Goal: Information Seeking & Learning: Learn about a topic

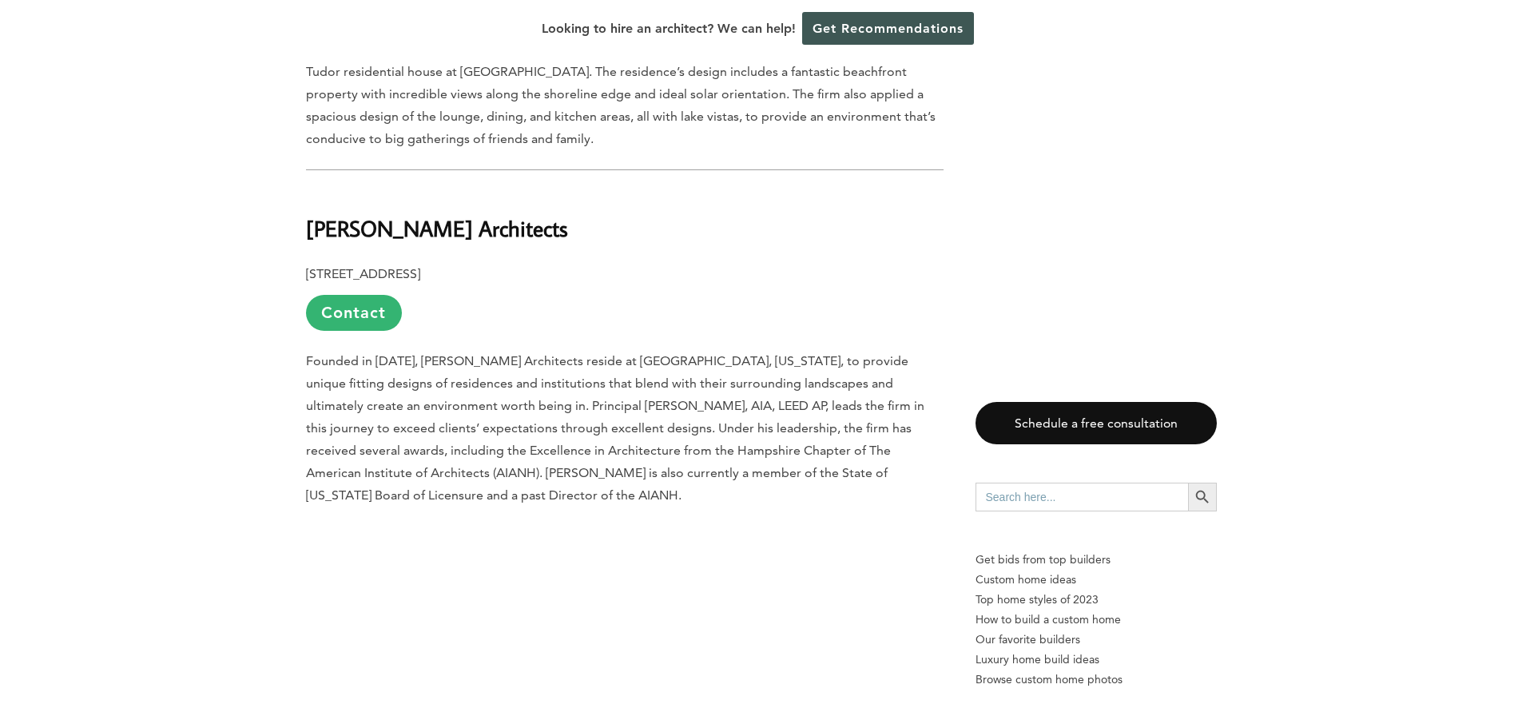
scroll to position [2636, 0]
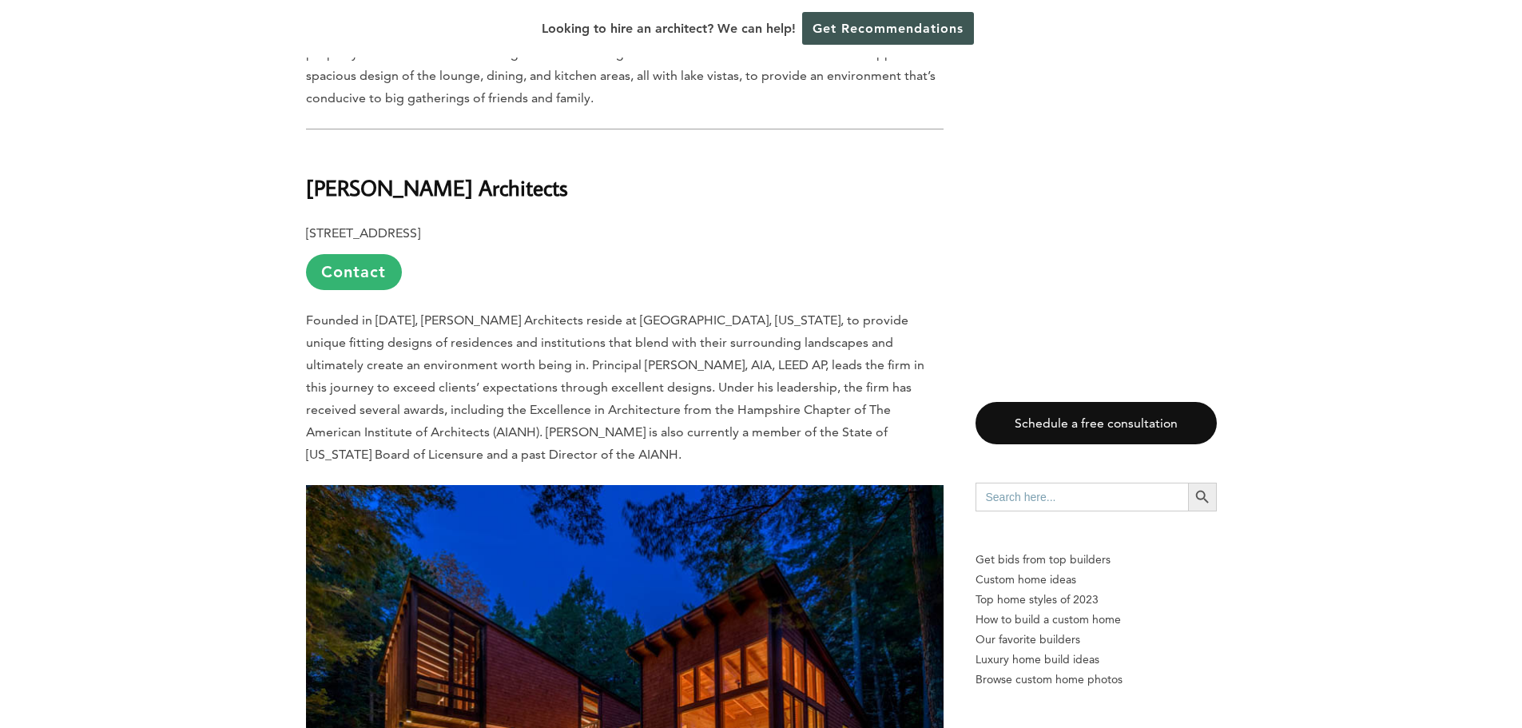
drag, startPoint x: 567, startPoint y: 154, endPoint x: 297, endPoint y: 145, distance: 270.3
copy b "[PERSON_NAME] Architects"
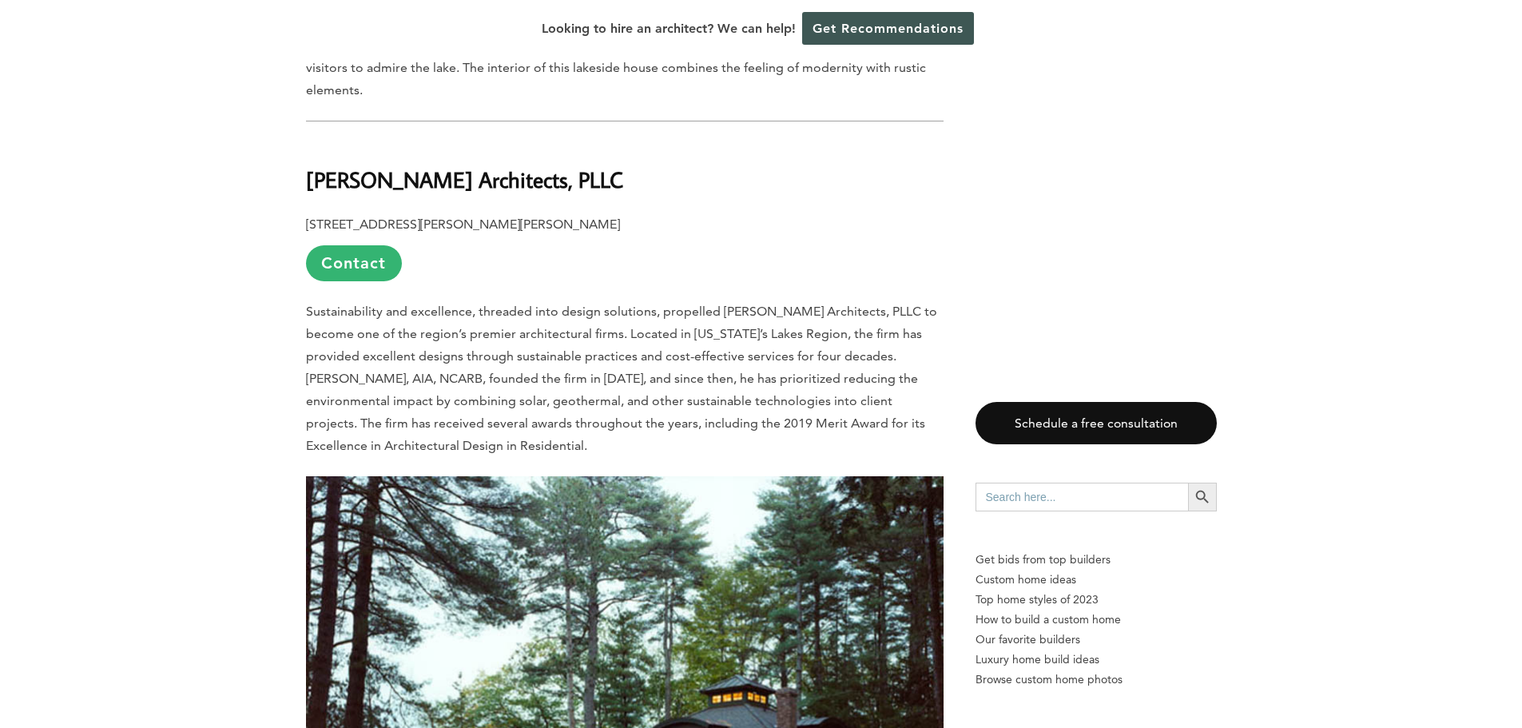
scroll to position [4522, 0]
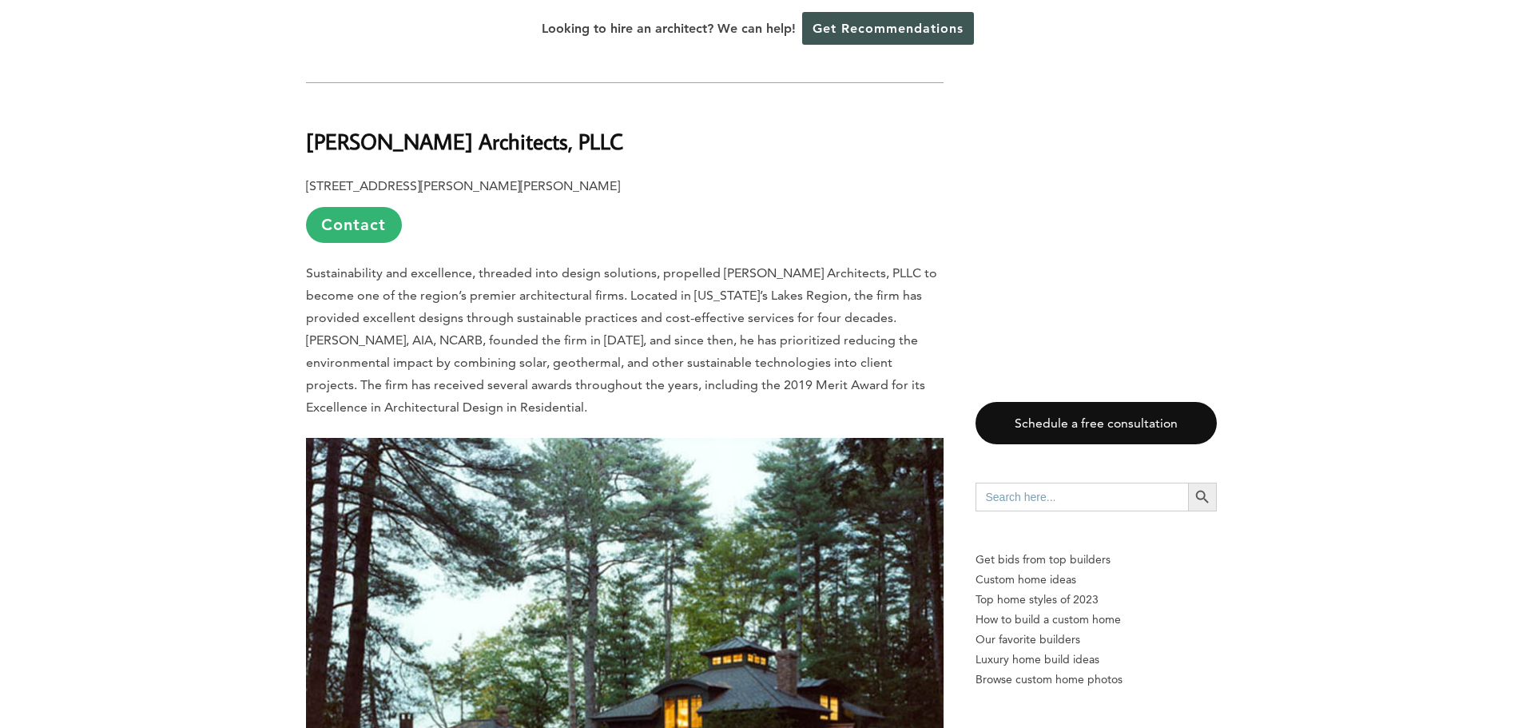
drag, startPoint x: 677, startPoint y: 113, endPoint x: 311, endPoint y: 111, distance: 366.0
click at [311, 111] on h2 "[PERSON_NAME] Architects, PLLC" at bounding box center [625, 129] width 638 height 55
copy b "[PERSON_NAME] Architects, PLLC"
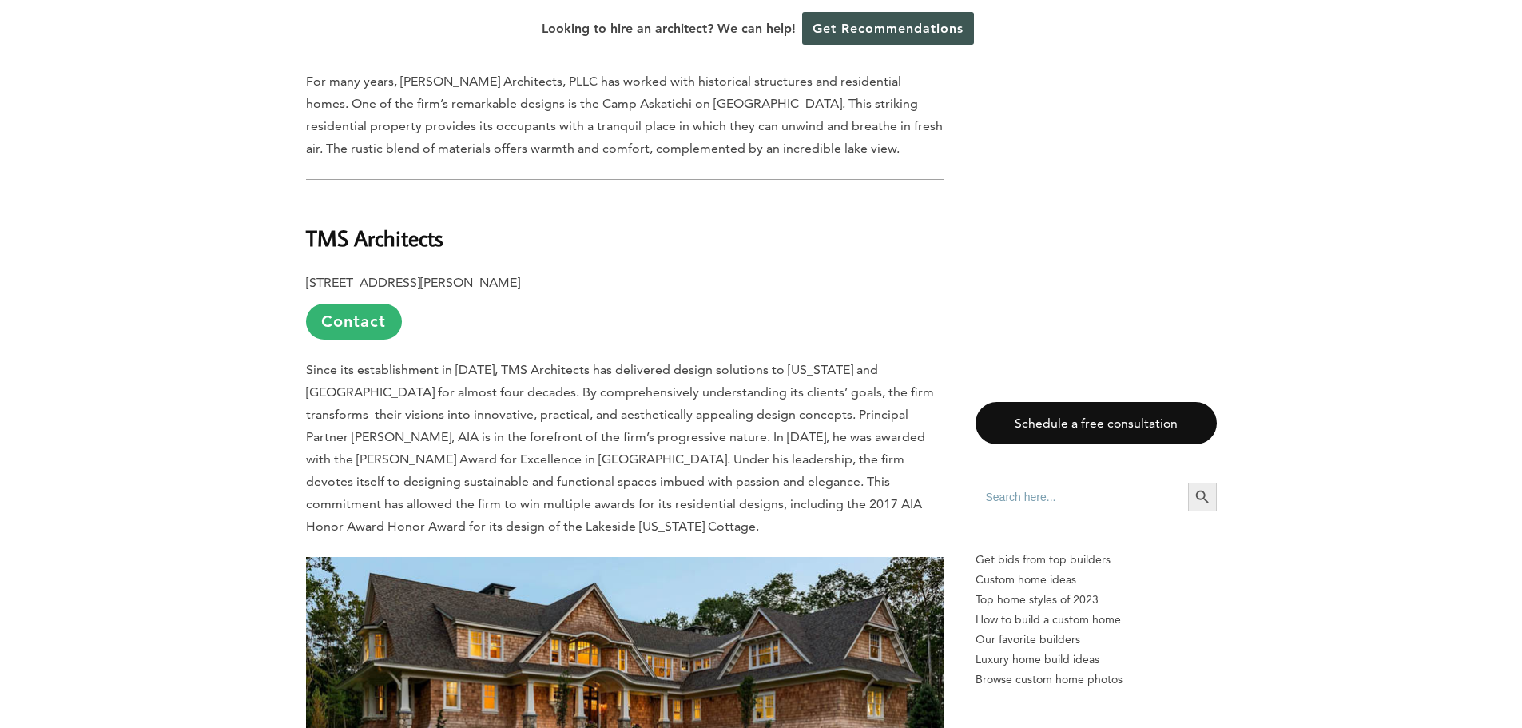
scroll to position [5241, 0]
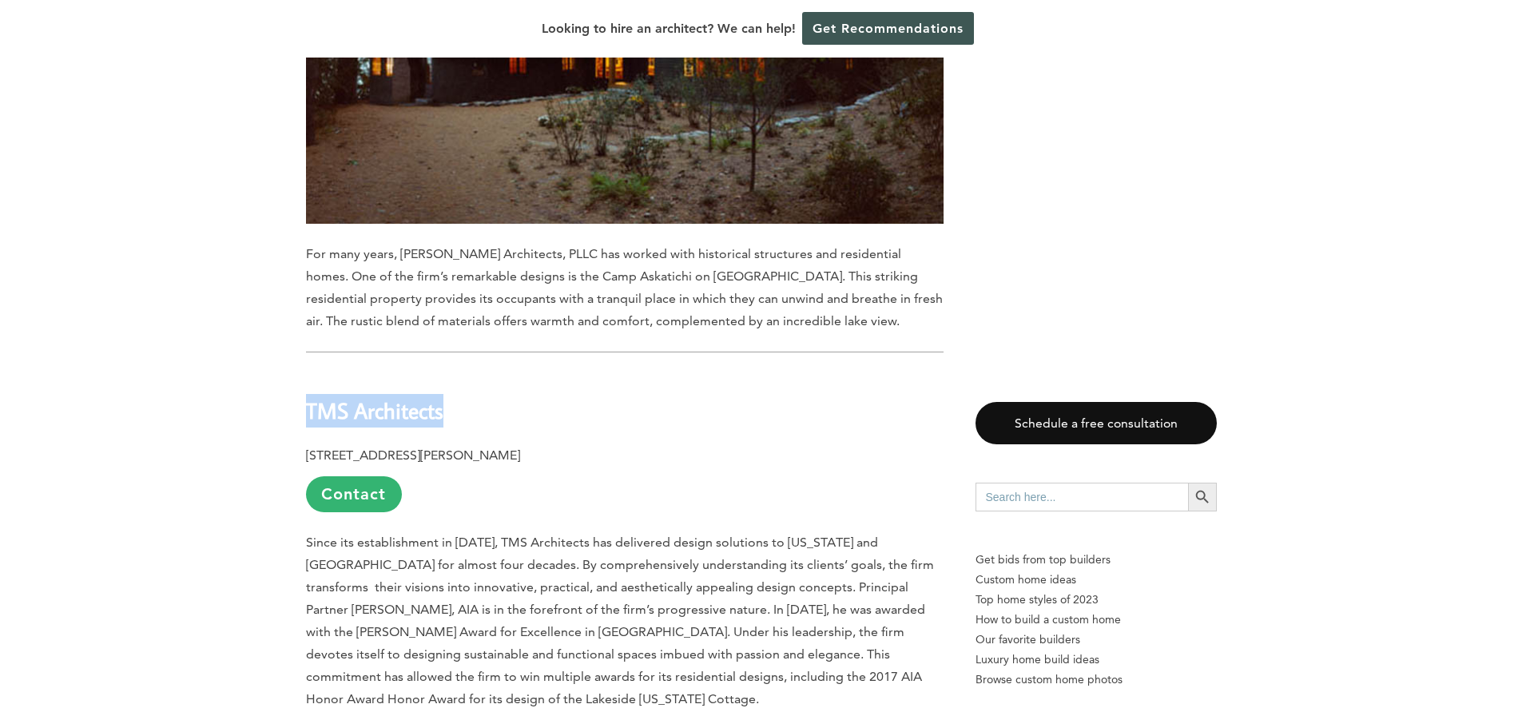
drag, startPoint x: 451, startPoint y: 382, endPoint x: 239, endPoint y: 385, distance: 211.8
copy b "TMS Architects"
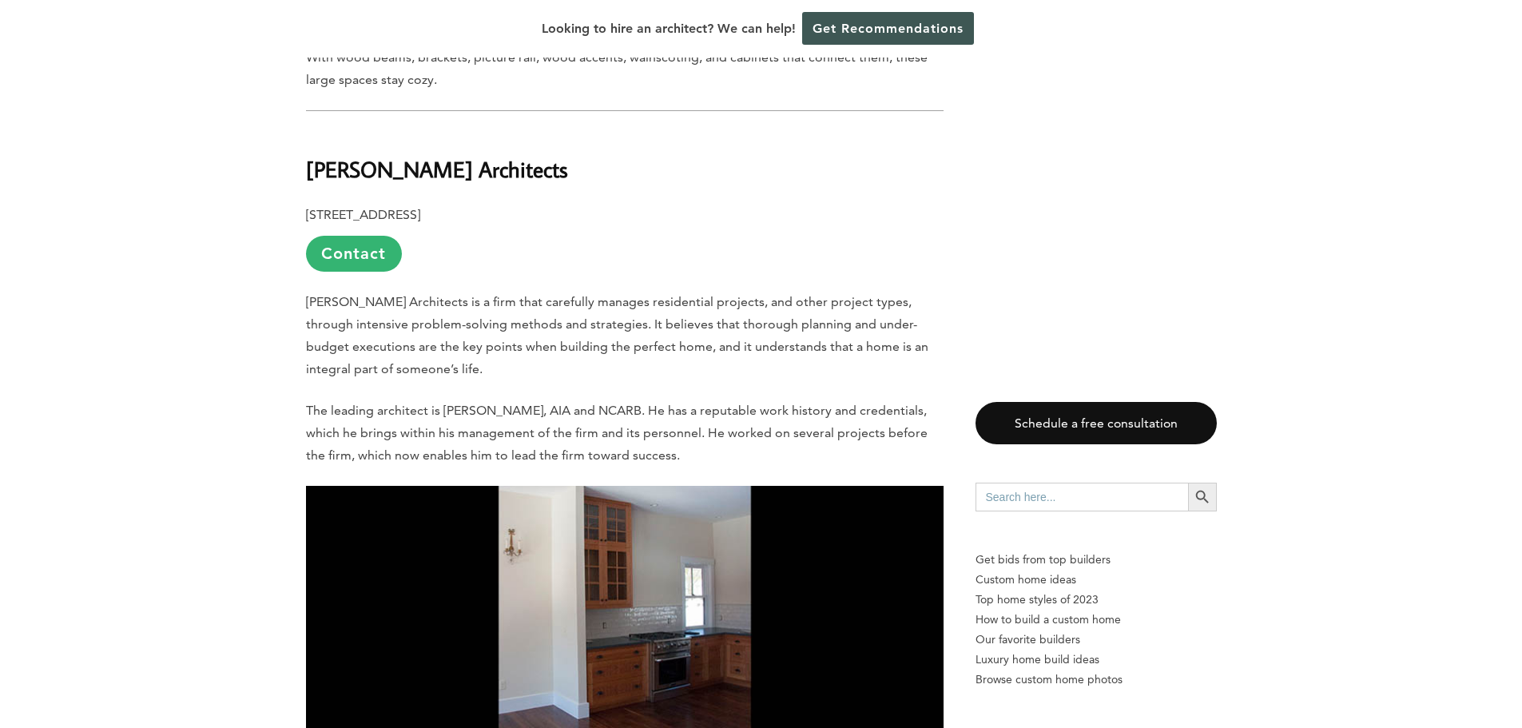
scroll to position [6280, 0]
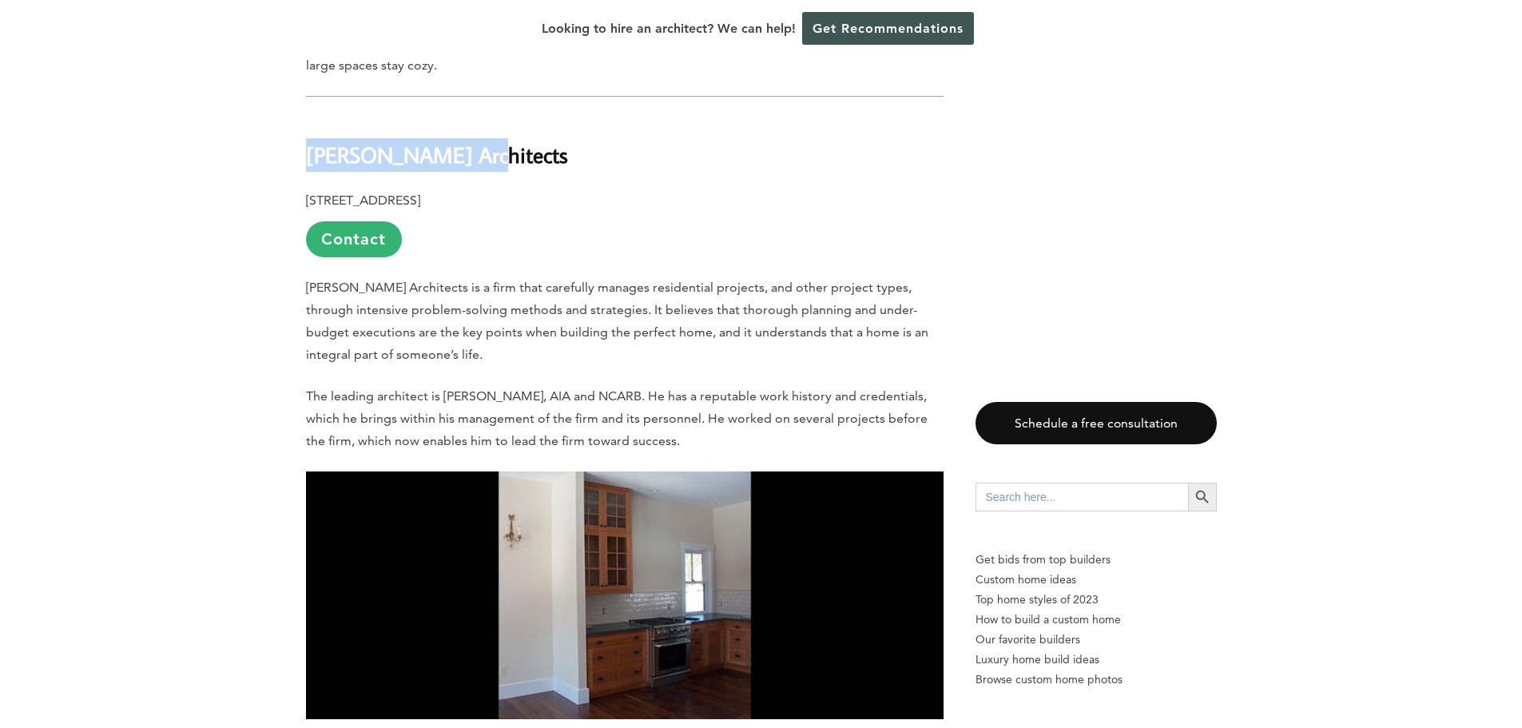
drag, startPoint x: 477, startPoint y: 127, endPoint x: 311, endPoint y: 122, distance: 166.3
click at [311, 122] on h2 "[PERSON_NAME] Architects" at bounding box center [625, 143] width 638 height 55
copy b "[PERSON_NAME] Architects"
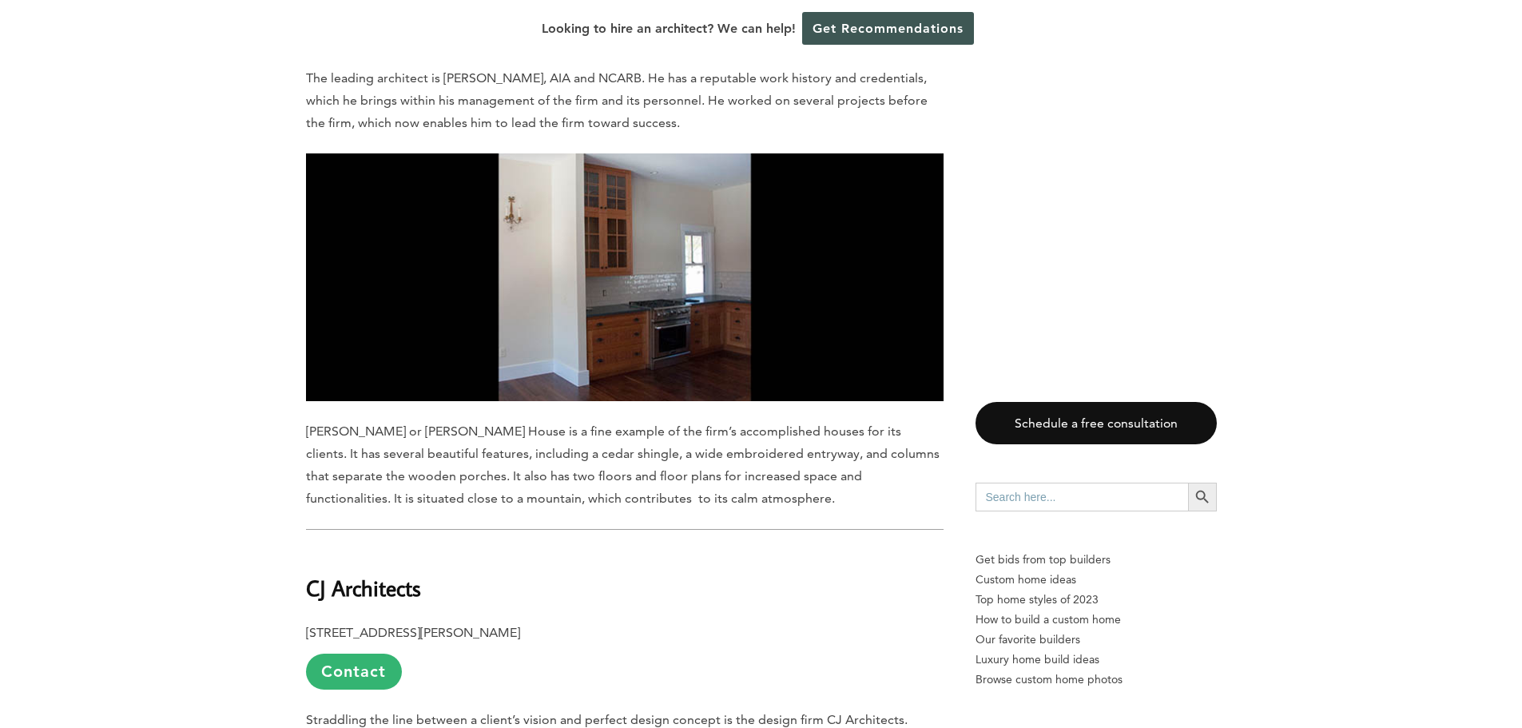
scroll to position [6600, 0]
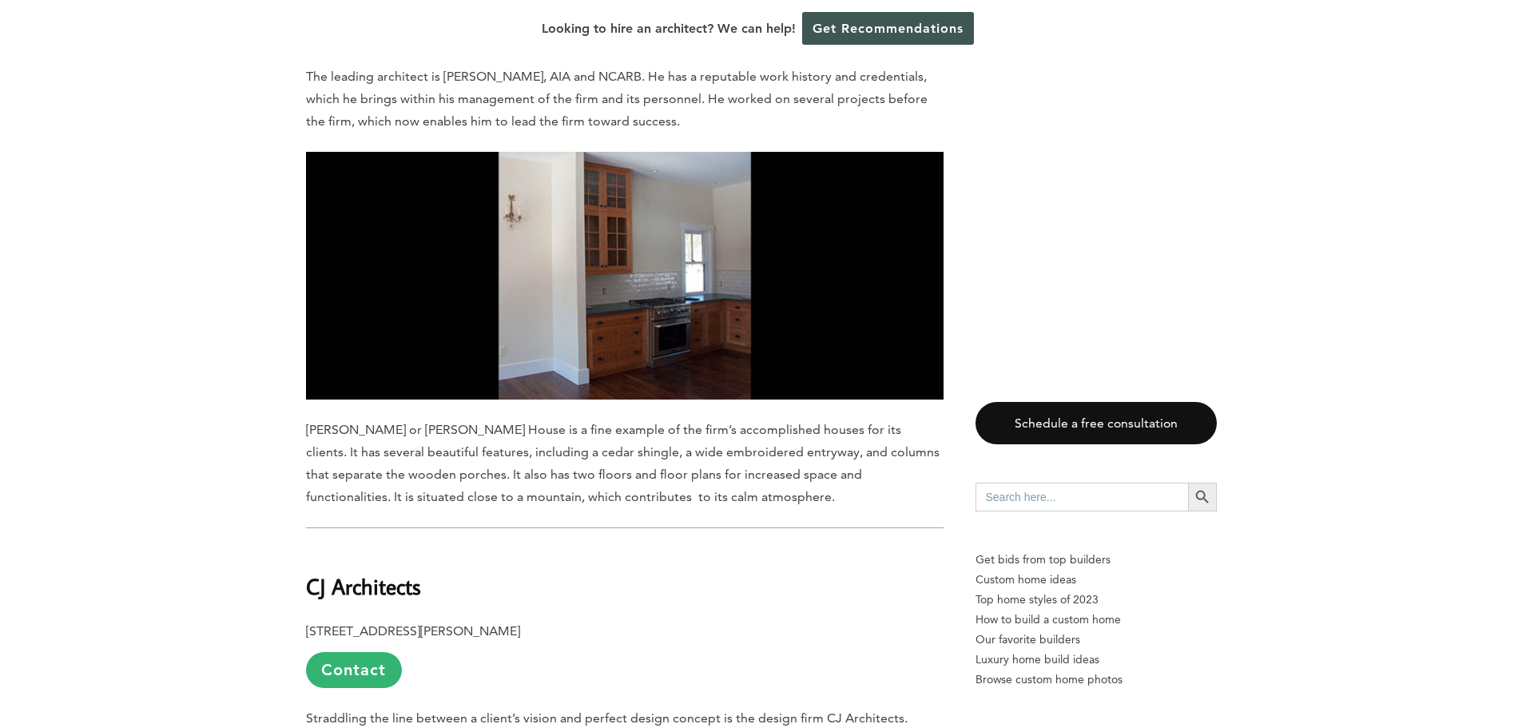
click at [666, 227] on img at bounding box center [625, 276] width 638 height 248
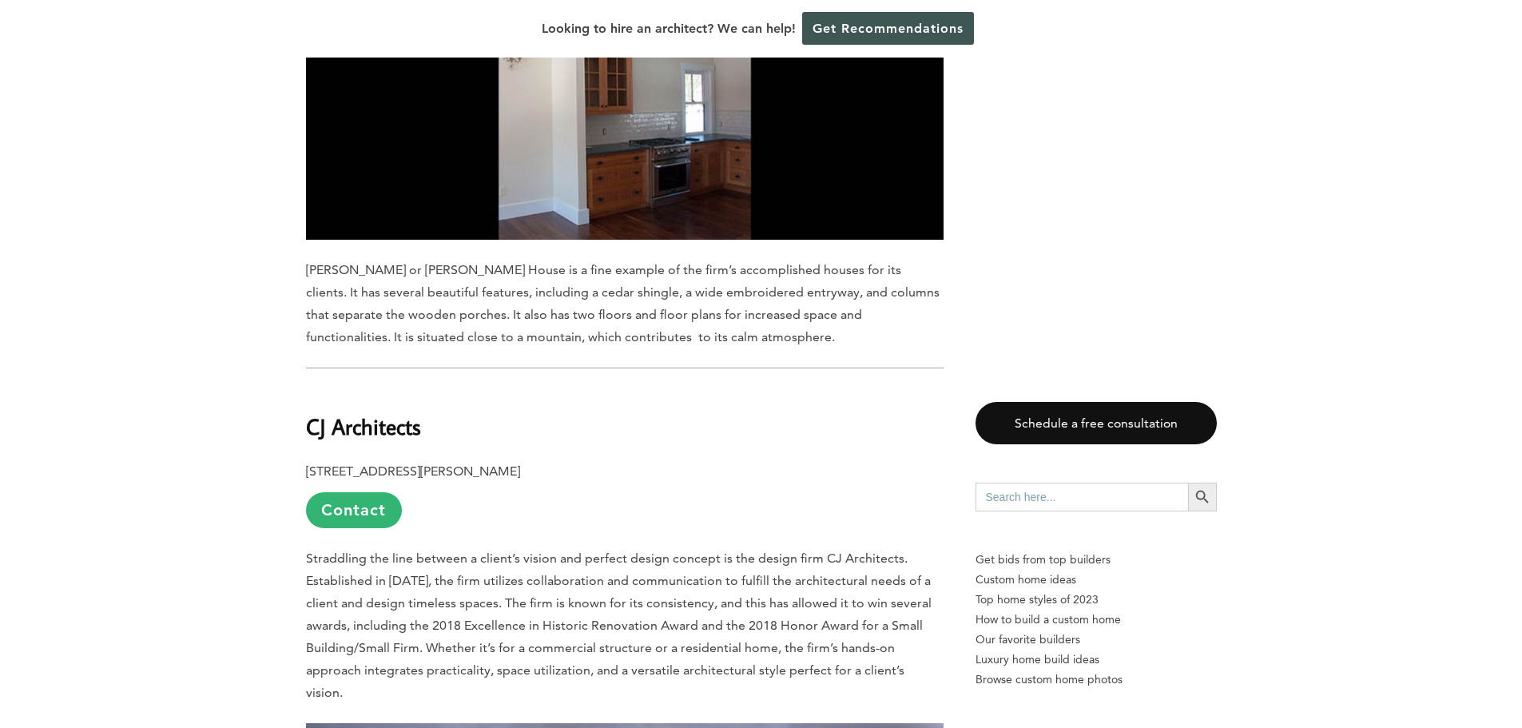
scroll to position [6919, 0]
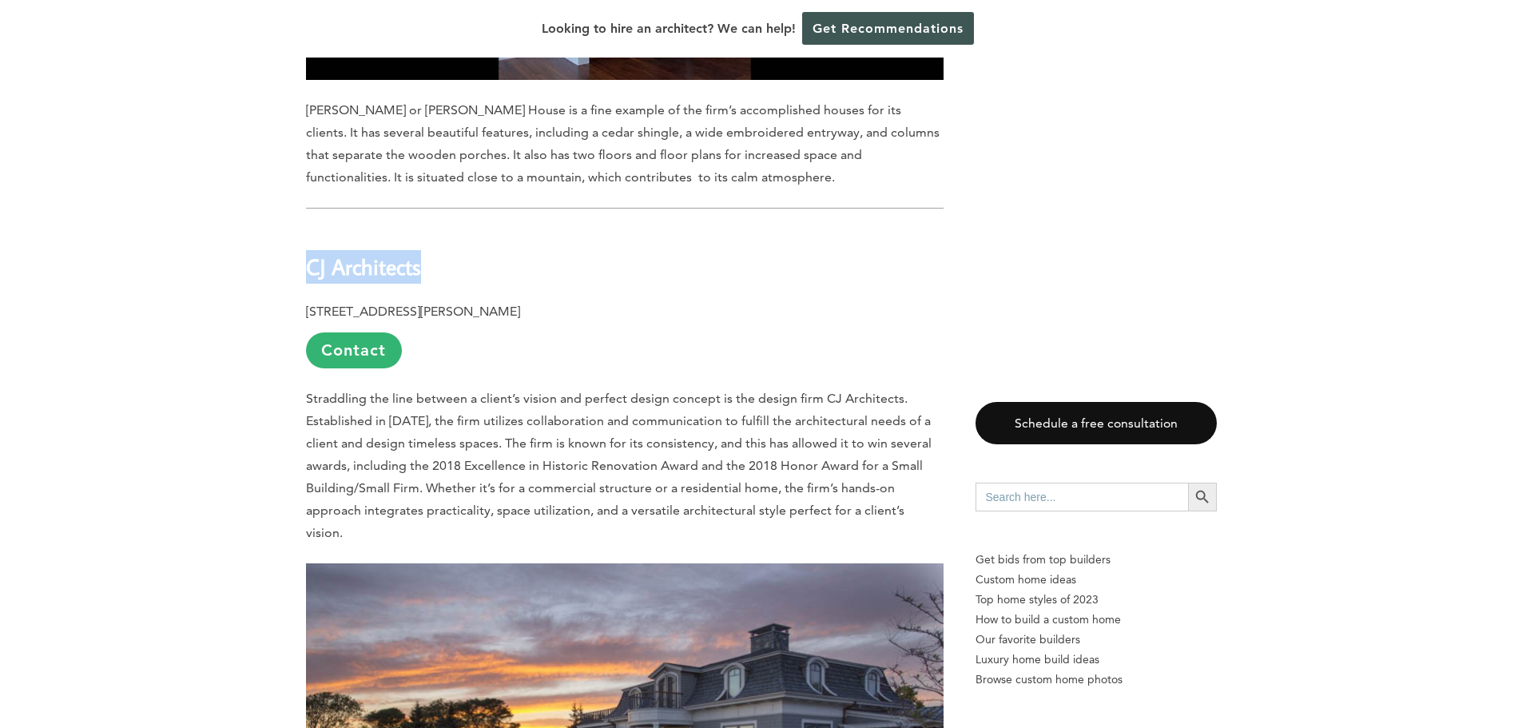
drag, startPoint x: 440, startPoint y: 231, endPoint x: 277, endPoint y: 235, distance: 163.1
copy b "CJ Architects"
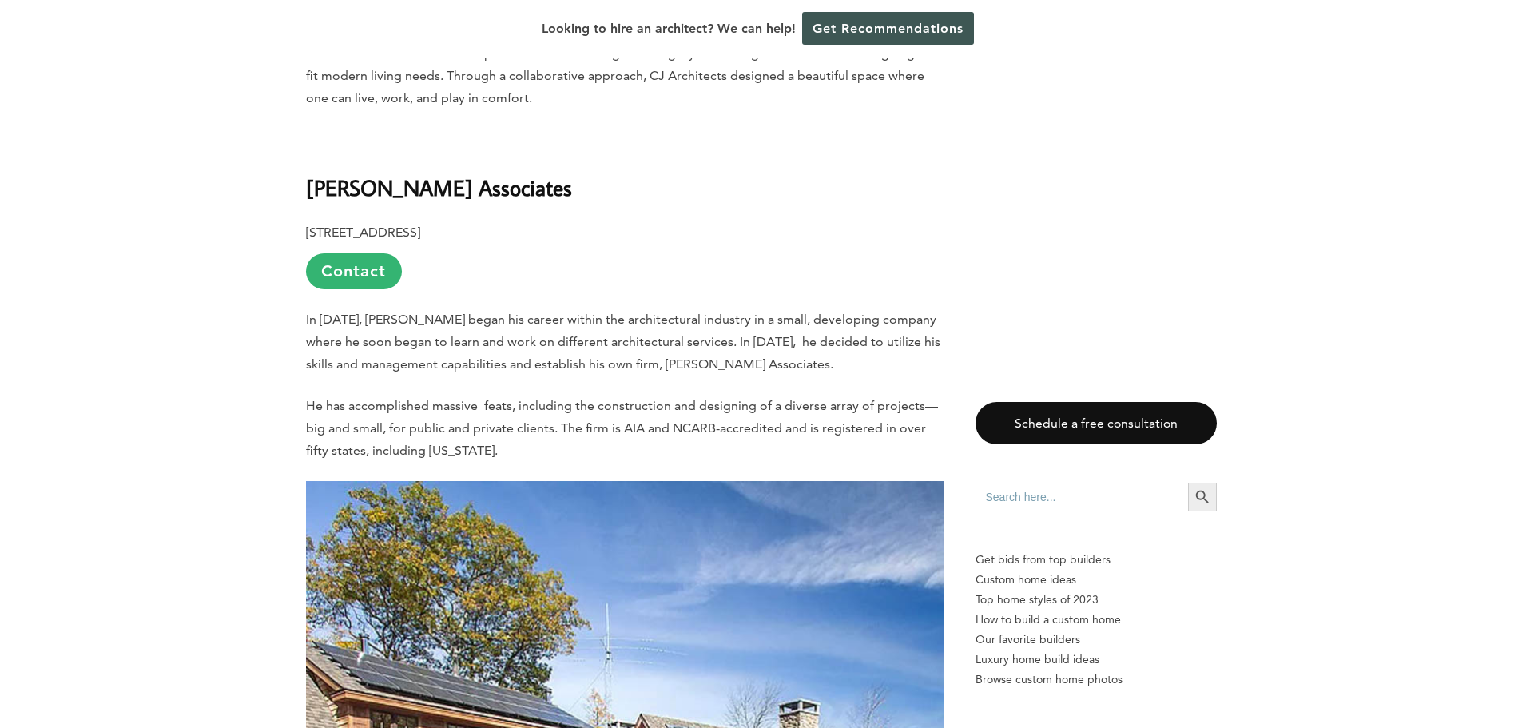
scroll to position [7958, 0]
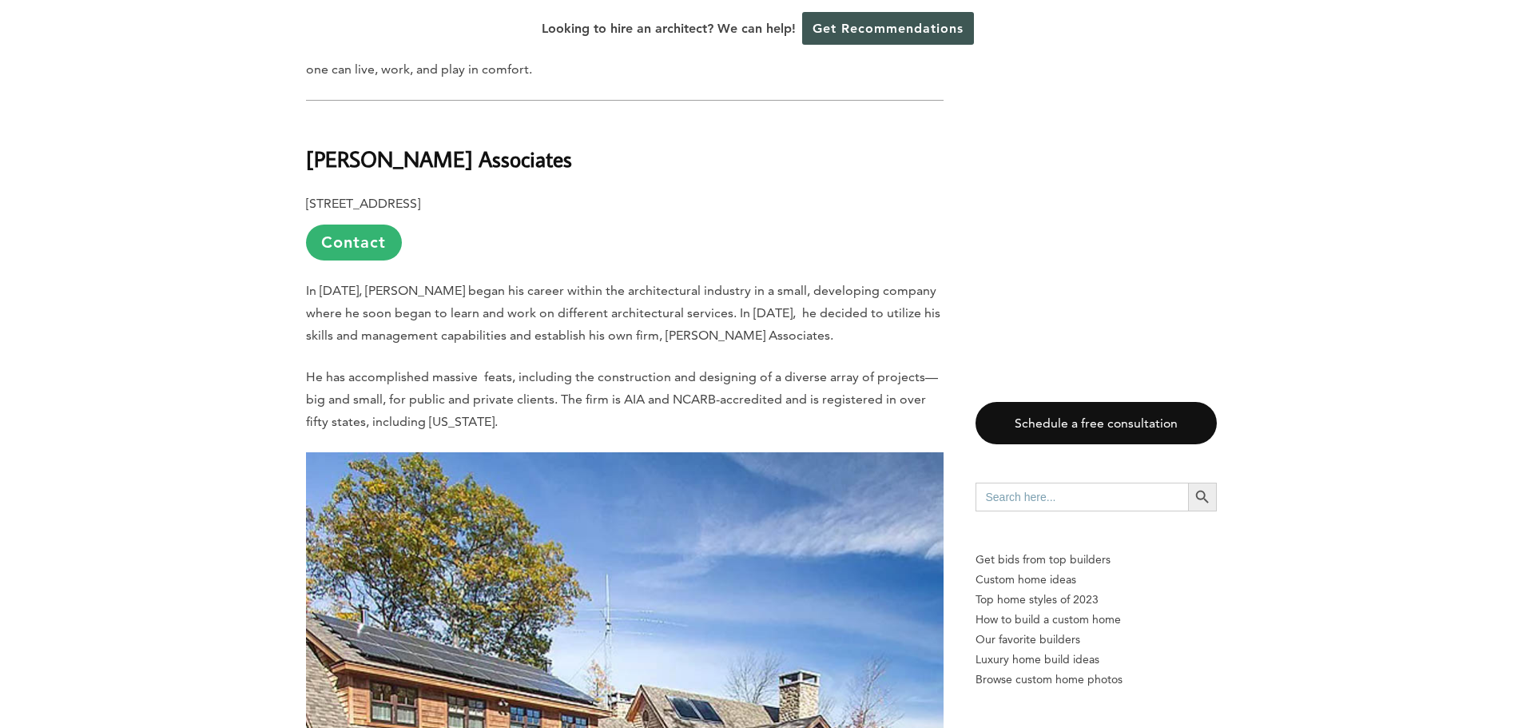
drag, startPoint x: 556, startPoint y: 106, endPoint x: 102, endPoint y: 90, distance: 454.2
copy b "[PERSON_NAME] Associates"
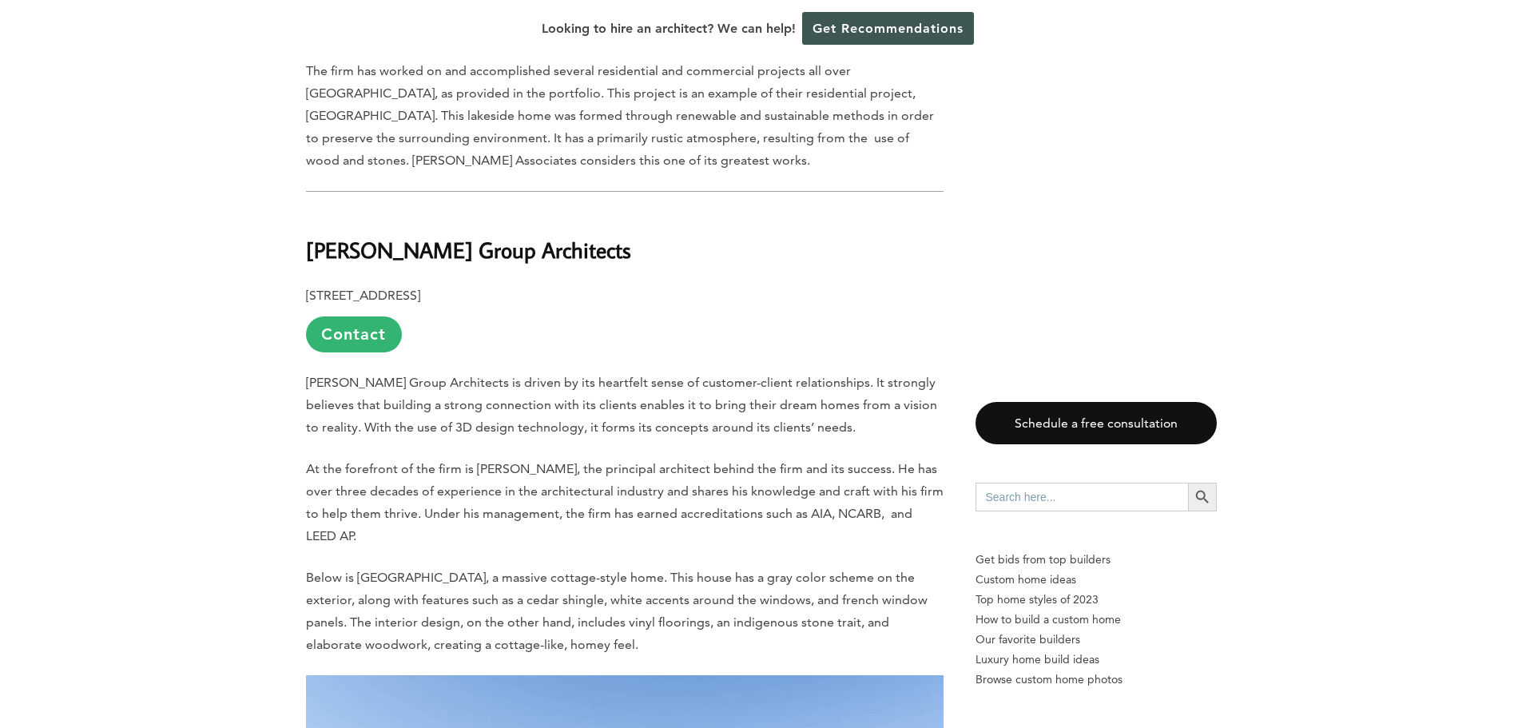
scroll to position [8917, 0]
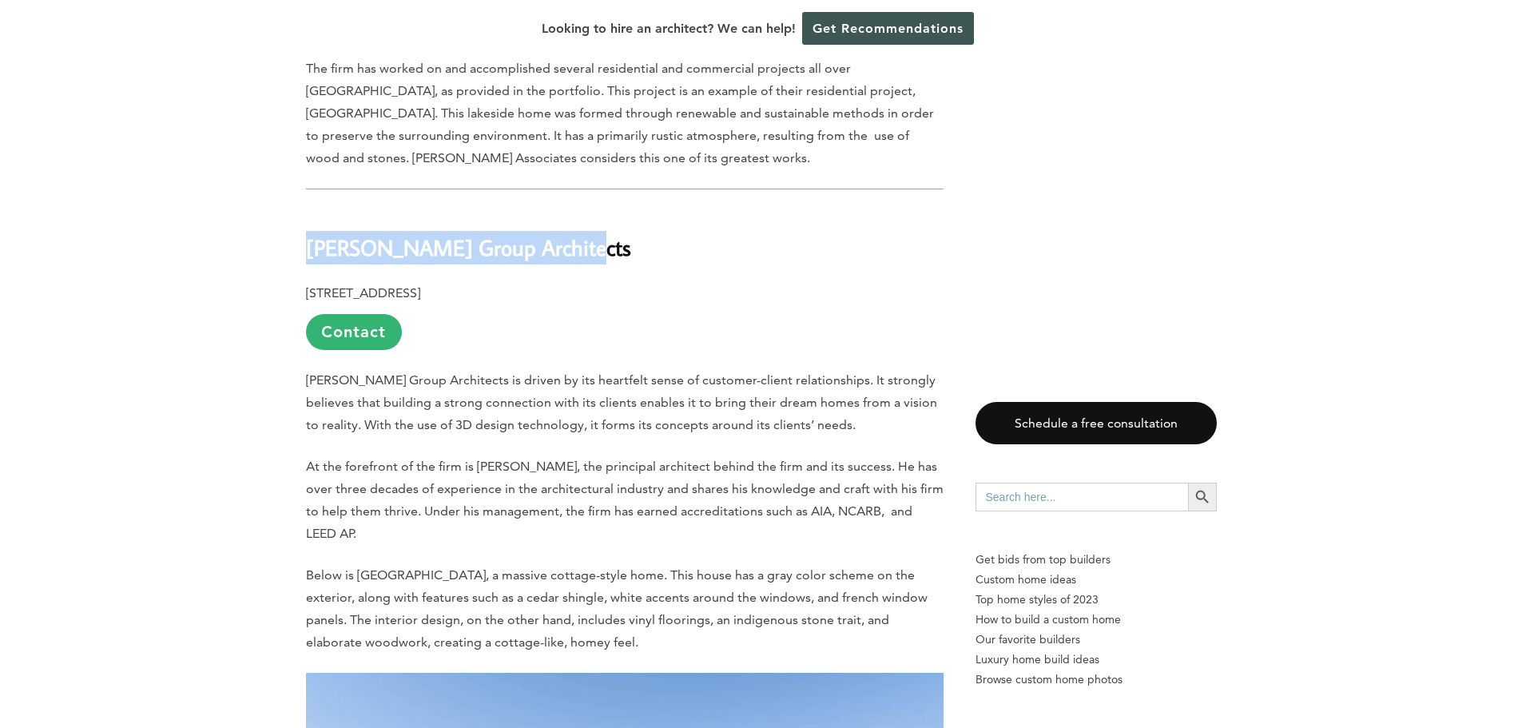
drag, startPoint x: 568, startPoint y: 191, endPoint x: 286, endPoint y: 193, distance: 282.1
copy b "[PERSON_NAME] Group Architects"
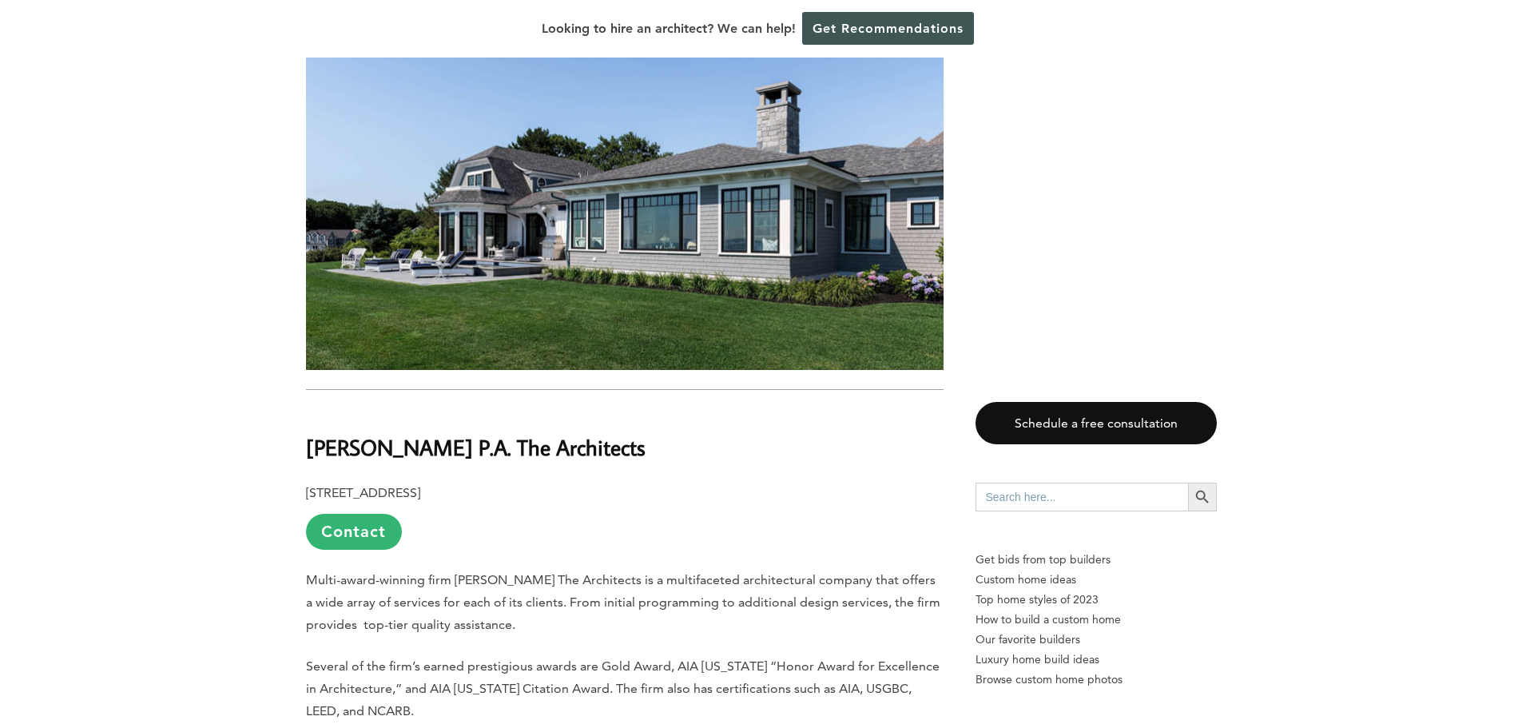
scroll to position [9556, 0]
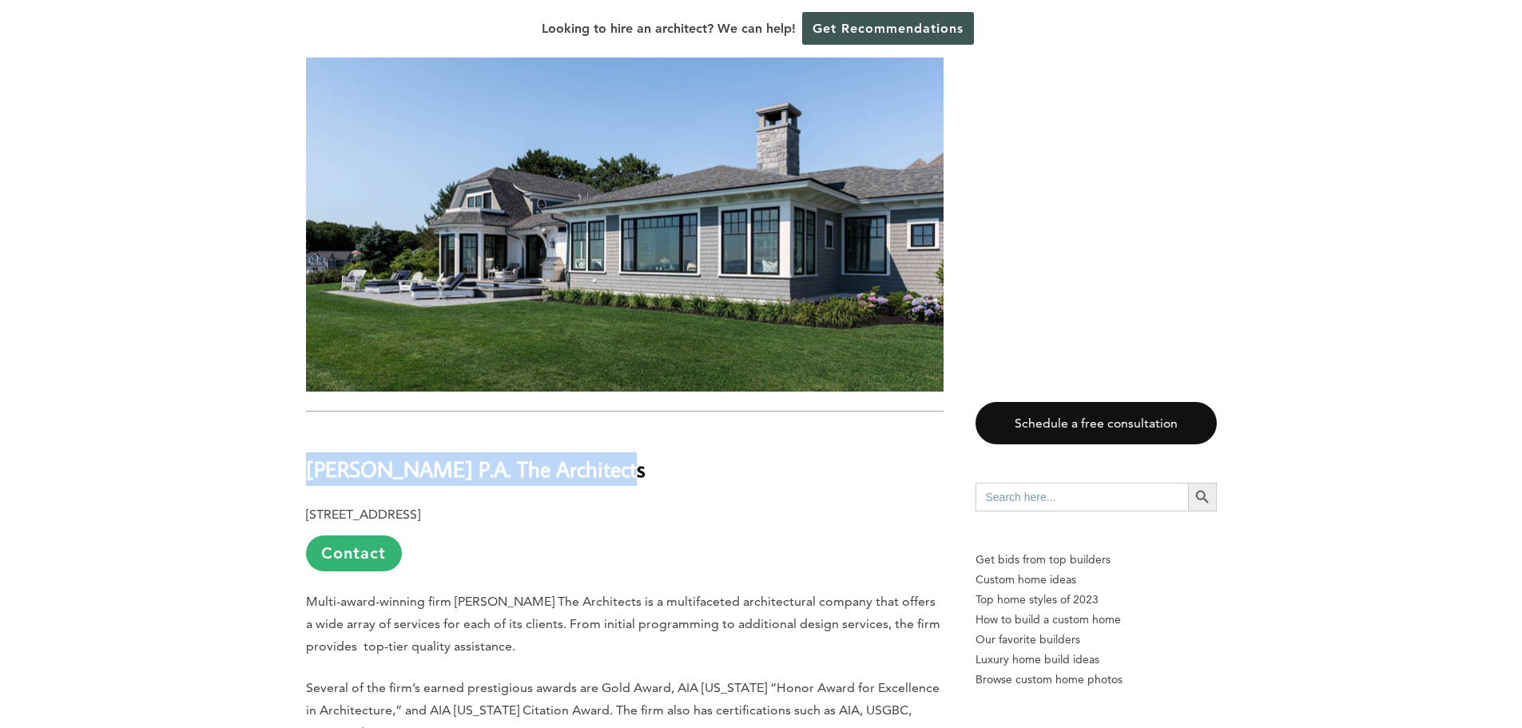
drag, startPoint x: 610, startPoint y: 421, endPoint x: 309, endPoint y: 396, distance: 301.5
click at [309, 431] on h2 "[PERSON_NAME] P.A. The Architects" at bounding box center [625, 458] width 638 height 55
copy b "[PERSON_NAME] P.A. The Architects"
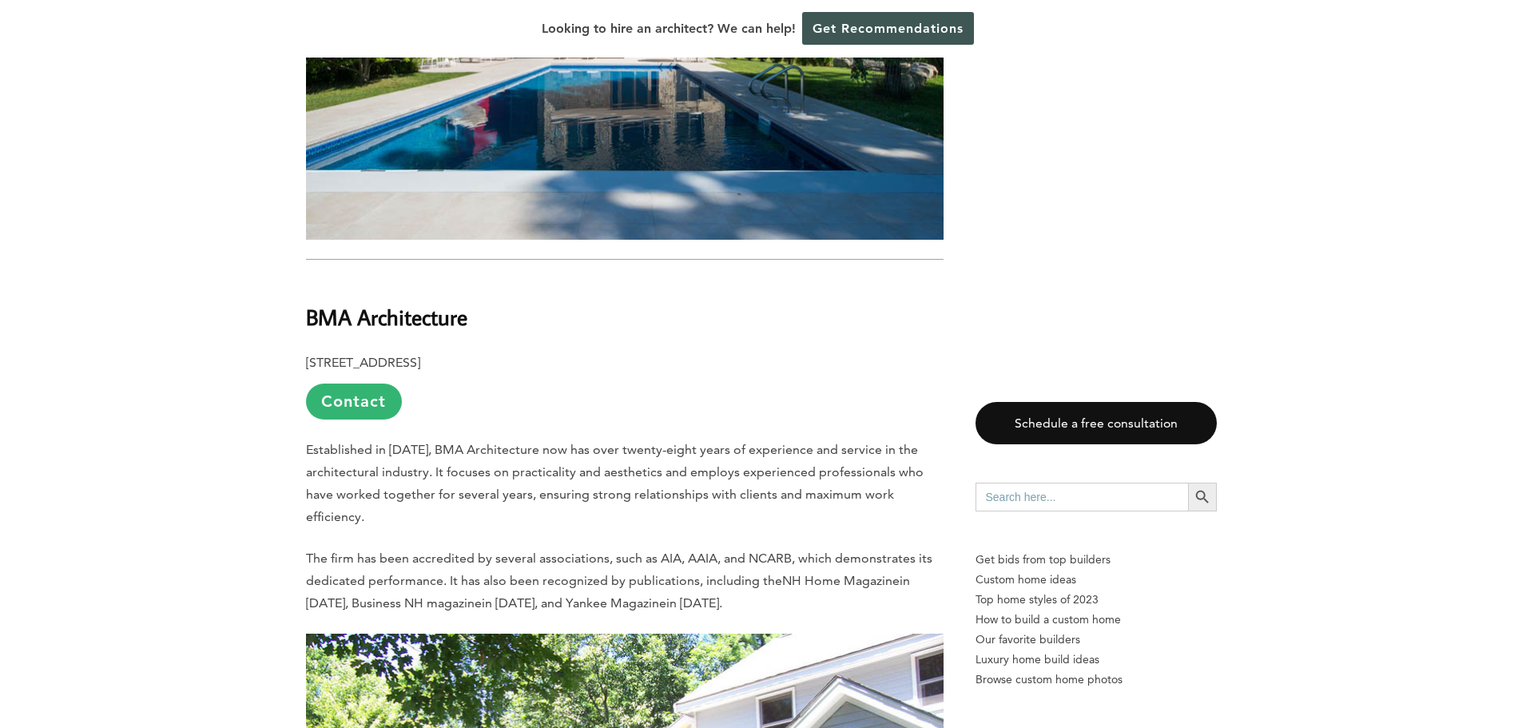
scroll to position [10675, 0]
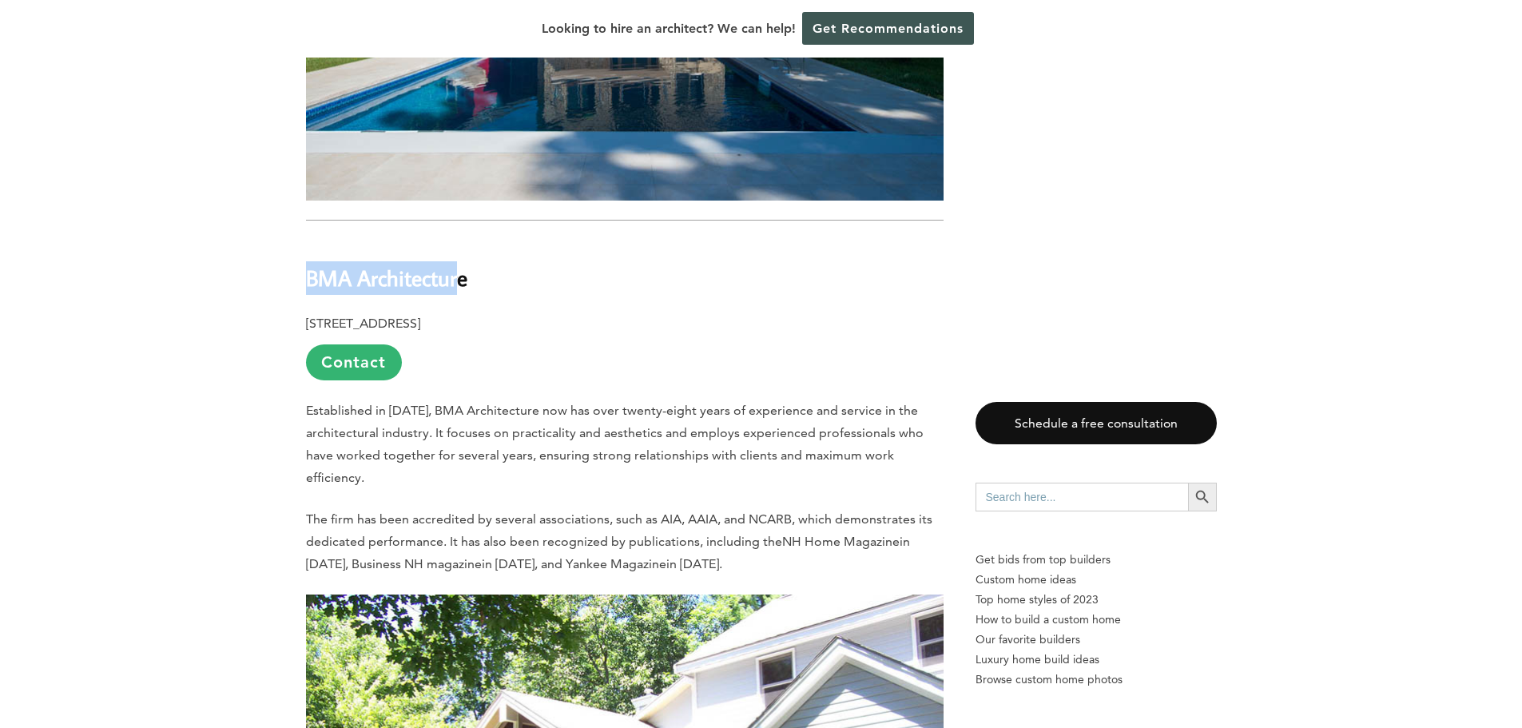
drag, startPoint x: 462, startPoint y: 225, endPoint x: 296, endPoint y: 217, distance: 166.4
click at [507, 240] on h2 "BMA Architecture" at bounding box center [625, 267] width 638 height 55
drag, startPoint x: 473, startPoint y: 217, endPoint x: 270, endPoint y: 223, distance: 203.1
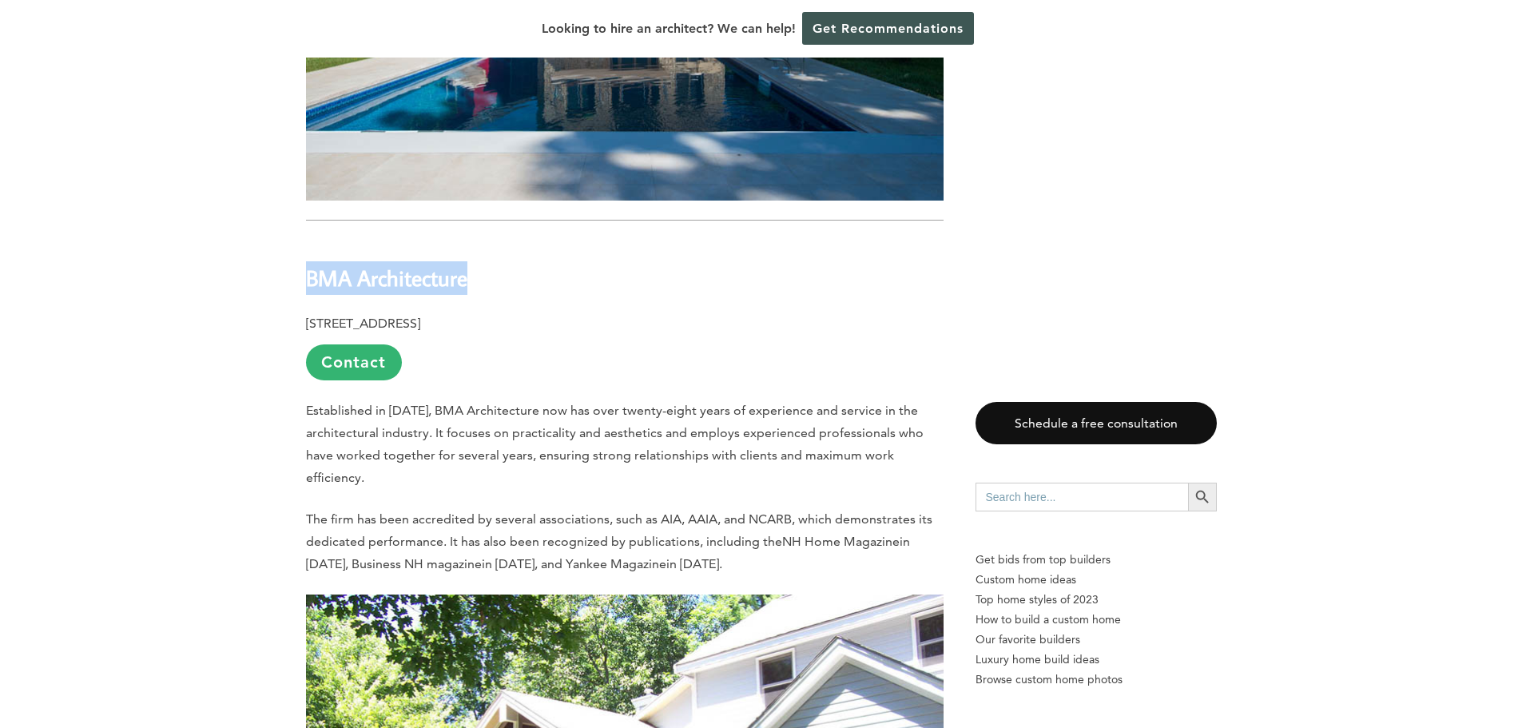
copy b "BMA Architecture"
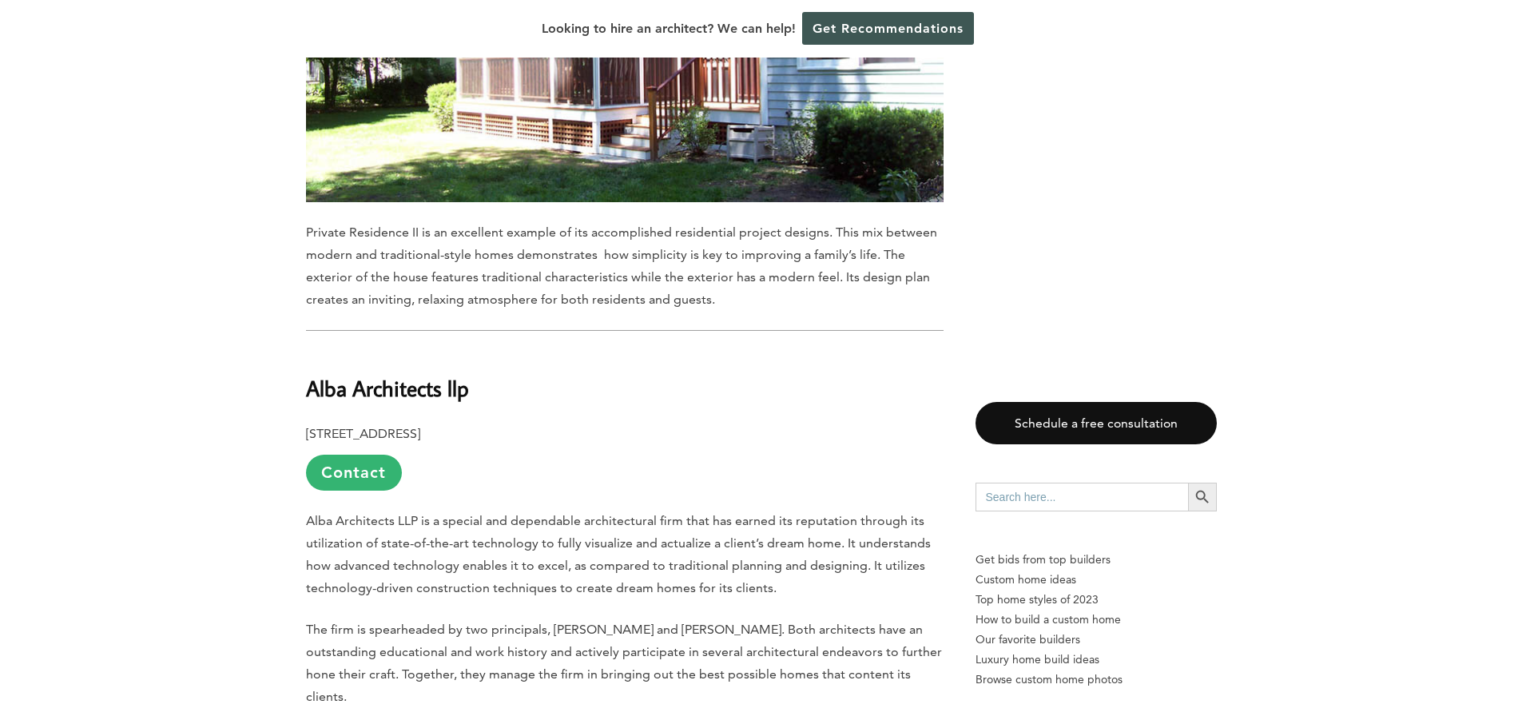
scroll to position [11395, 0]
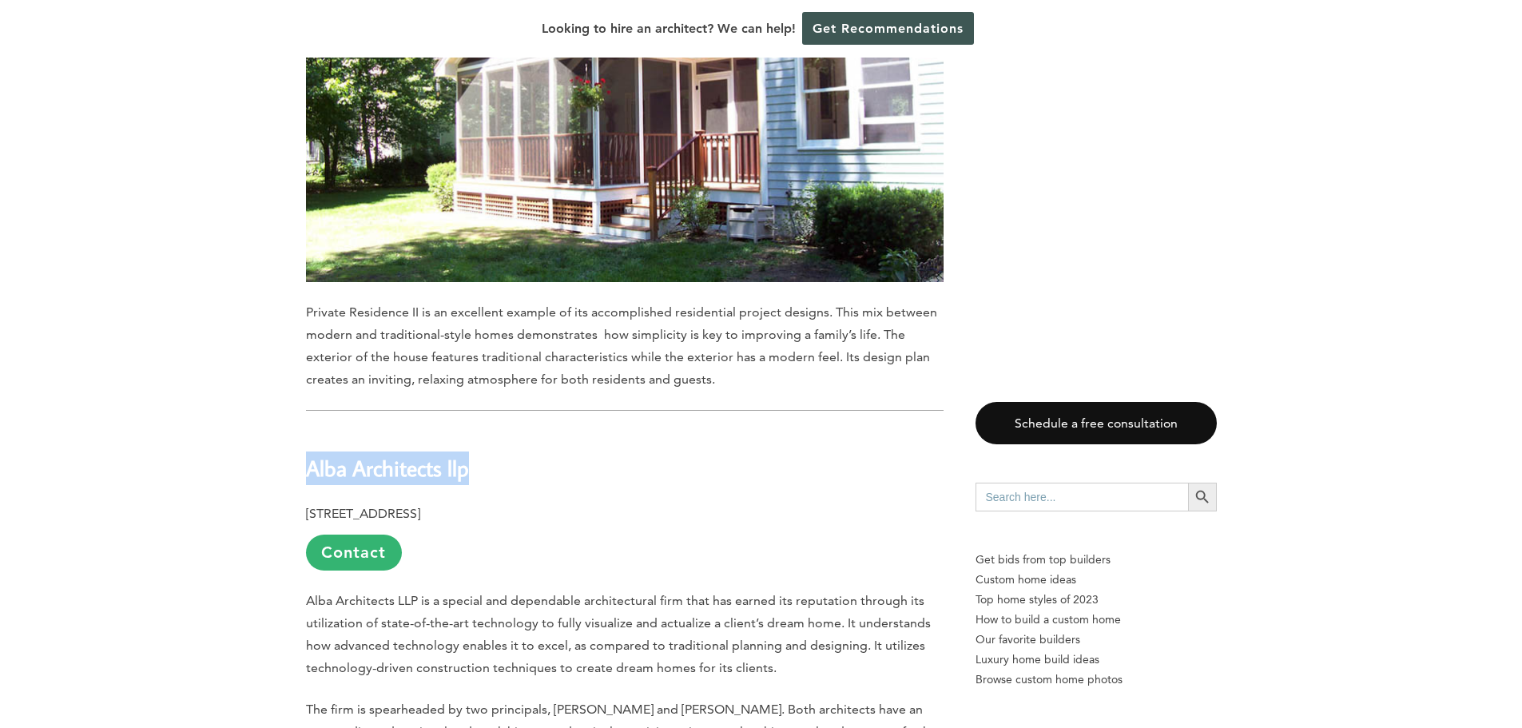
drag, startPoint x: 476, startPoint y: 415, endPoint x: 280, endPoint y: 399, distance: 196.4
copy b "Alba Architects llp"
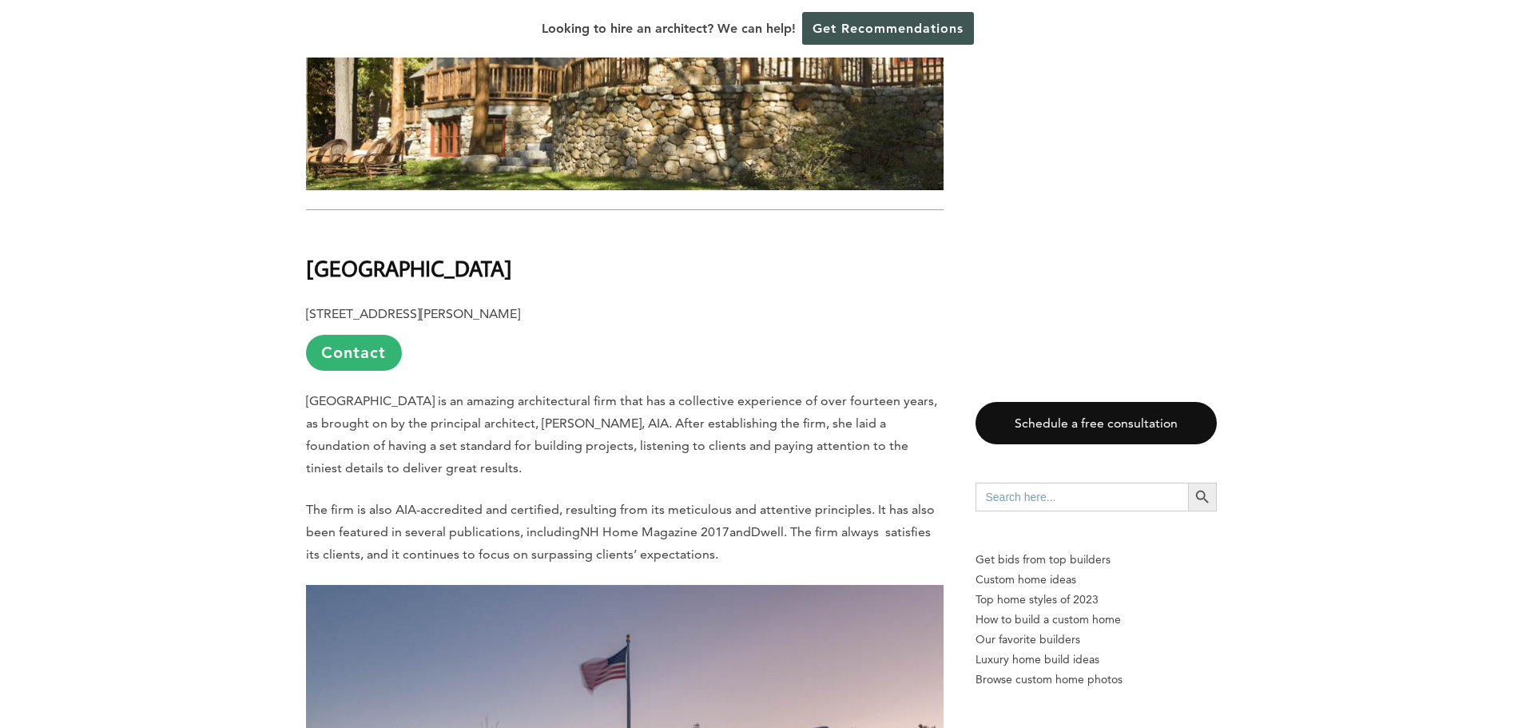
scroll to position [12513, 0]
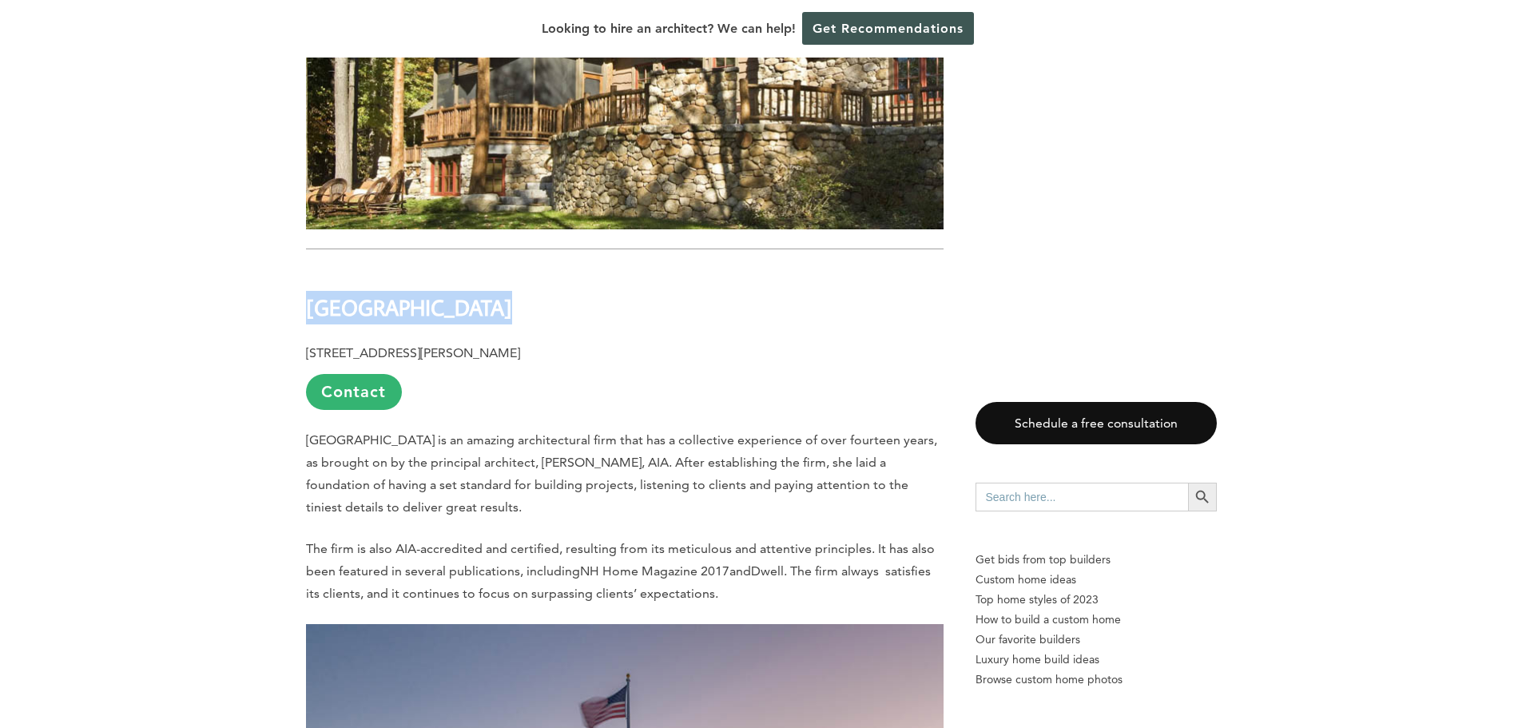
drag, startPoint x: 479, startPoint y: 261, endPoint x: 253, endPoint y: 236, distance: 226.7
copy b "[GEOGRAPHIC_DATA]"
